Goal: Task Accomplishment & Management: Manage account settings

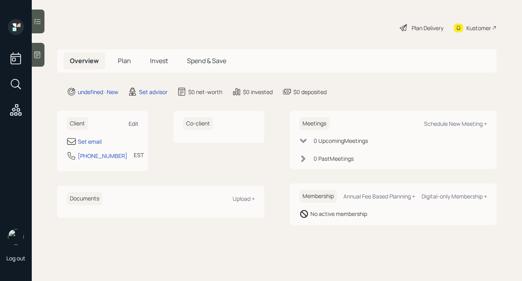
click at [133, 125] on div "Edit" at bounding box center [134, 124] width 10 height 8
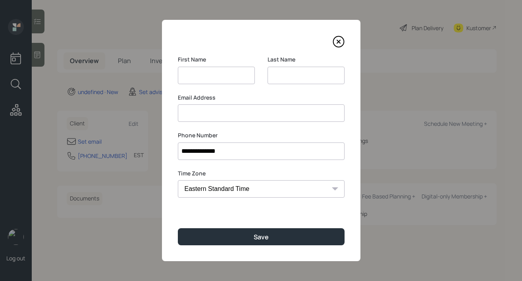
click at [201, 77] on input at bounding box center [216, 75] width 77 height 17
type input "[PERSON_NAME]"
click at [284, 77] on input at bounding box center [306, 75] width 77 height 17
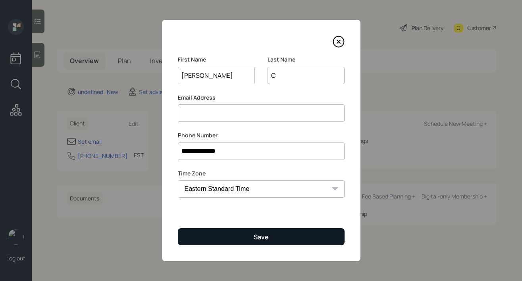
type input "C"
click at [212, 231] on button "Save" at bounding box center [261, 236] width 167 height 17
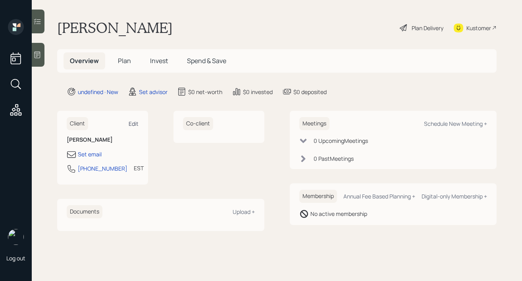
click at [137, 123] on div "Edit" at bounding box center [134, 124] width 10 height 8
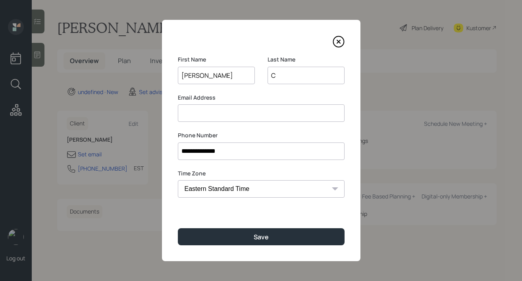
click at [206, 119] on input at bounding box center [261, 112] width 167 height 17
click at [298, 77] on input "C" at bounding box center [306, 75] width 77 height 17
click at [279, 48] on div "**********" at bounding box center [261, 140] width 198 height 241
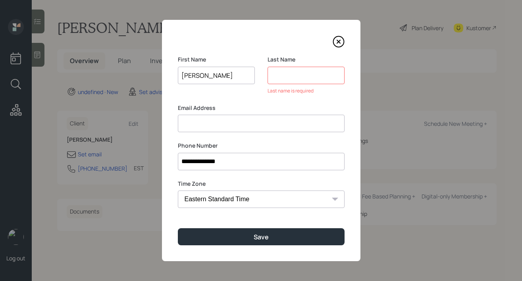
click at [279, 81] on input at bounding box center [306, 75] width 77 height 17
click at [291, 75] on input at bounding box center [306, 75] width 77 height 17
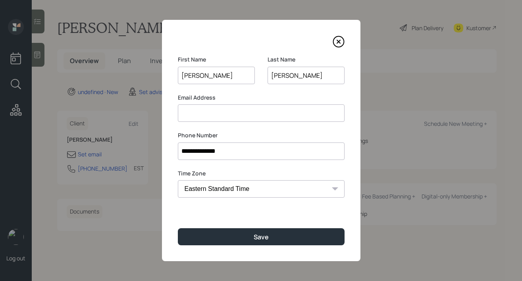
type input "[PERSON_NAME]"
click at [253, 53] on div "**********" at bounding box center [261, 140] width 198 height 241
click at [254, 119] on input at bounding box center [261, 112] width 167 height 17
type input "a"
type input "[PERSON_NAME][EMAIL_ADDRESS][DOMAIN_NAME]"
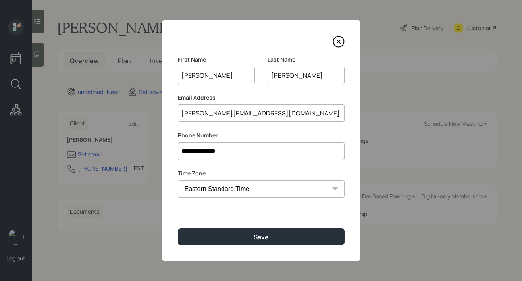
click at [283, 87] on div "Last Name [PERSON_NAME]" at bounding box center [306, 75] width 77 height 38
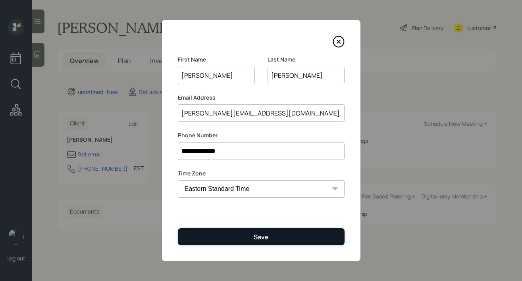
click at [249, 239] on button "Save" at bounding box center [261, 236] width 167 height 17
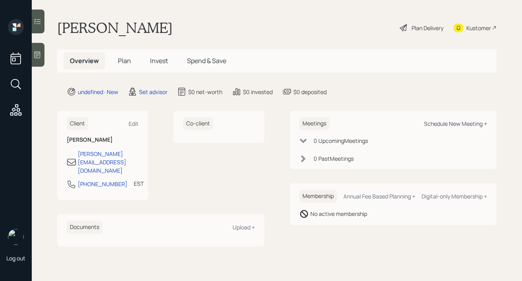
click at [432, 124] on div "Schedule New Meeting +" at bounding box center [455, 124] width 63 height 8
select select "round-[PERSON_NAME]"
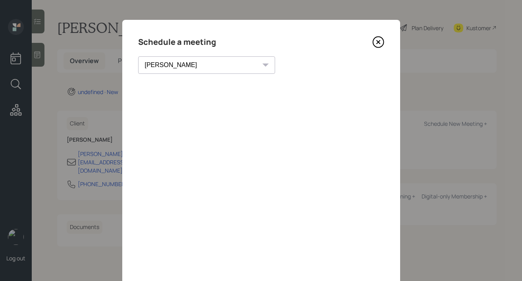
click at [376, 39] on icon at bounding box center [378, 42] width 12 height 12
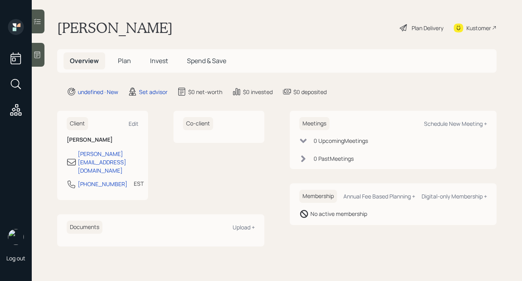
click at [41, 55] on icon at bounding box center [37, 55] width 8 height 8
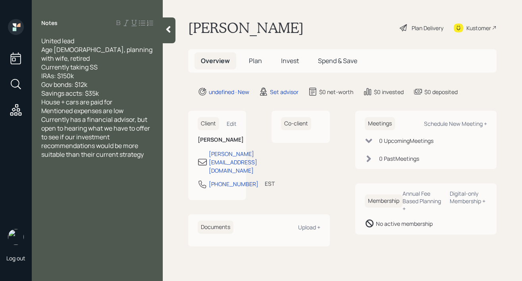
click at [132, 100] on div "United lead Age [DEMOGRAPHIC_DATA], planning with wife, retired Currently takin…" at bounding box center [97, 76] width 112 height 79
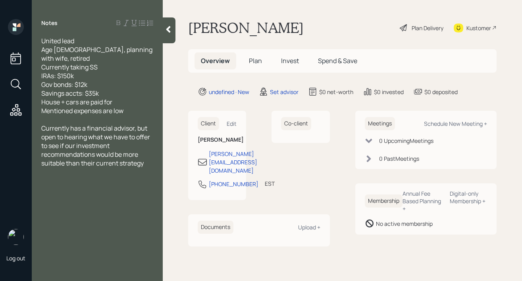
click at [164, 29] on div at bounding box center [169, 30] width 13 height 26
